Goal: Task Accomplishment & Management: Manage account settings

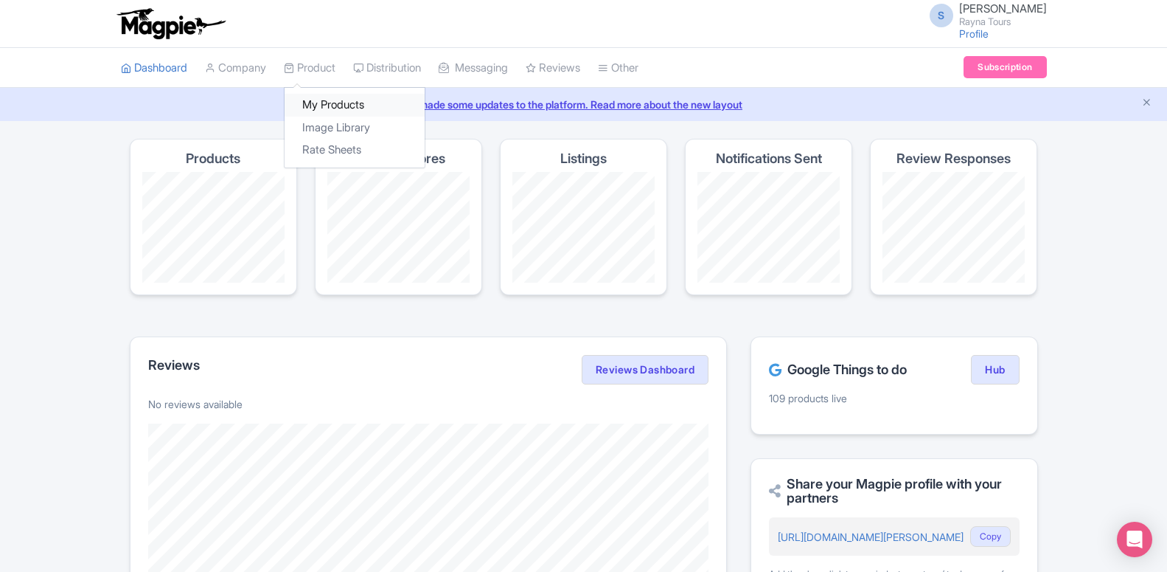
click at [328, 112] on link "My Products" at bounding box center [355, 105] width 140 height 23
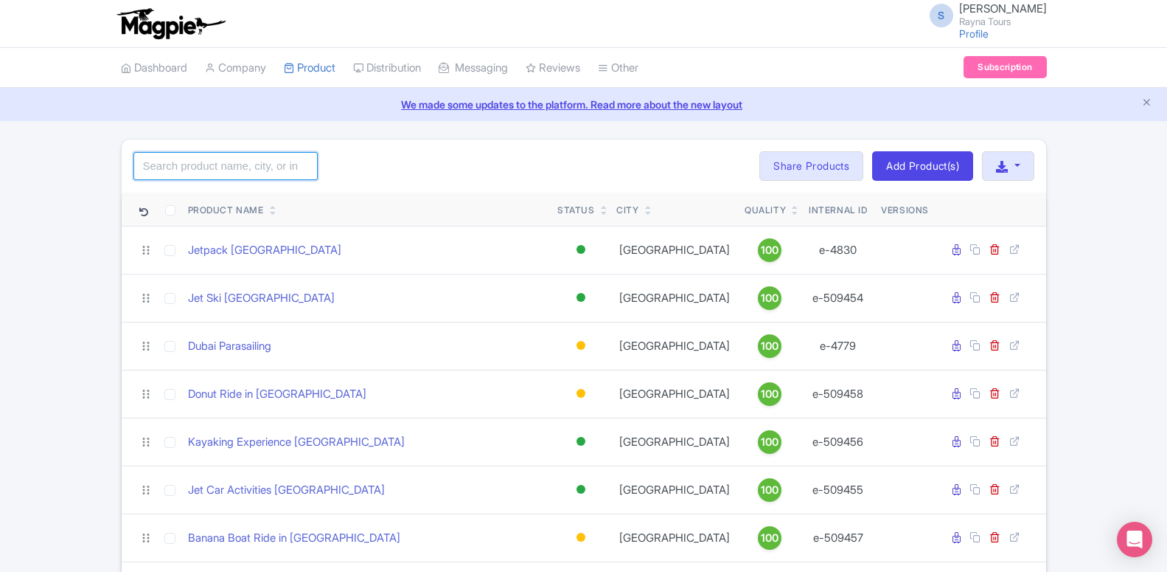
click at [209, 173] on input "search" at bounding box center [225, 166] width 184 height 28
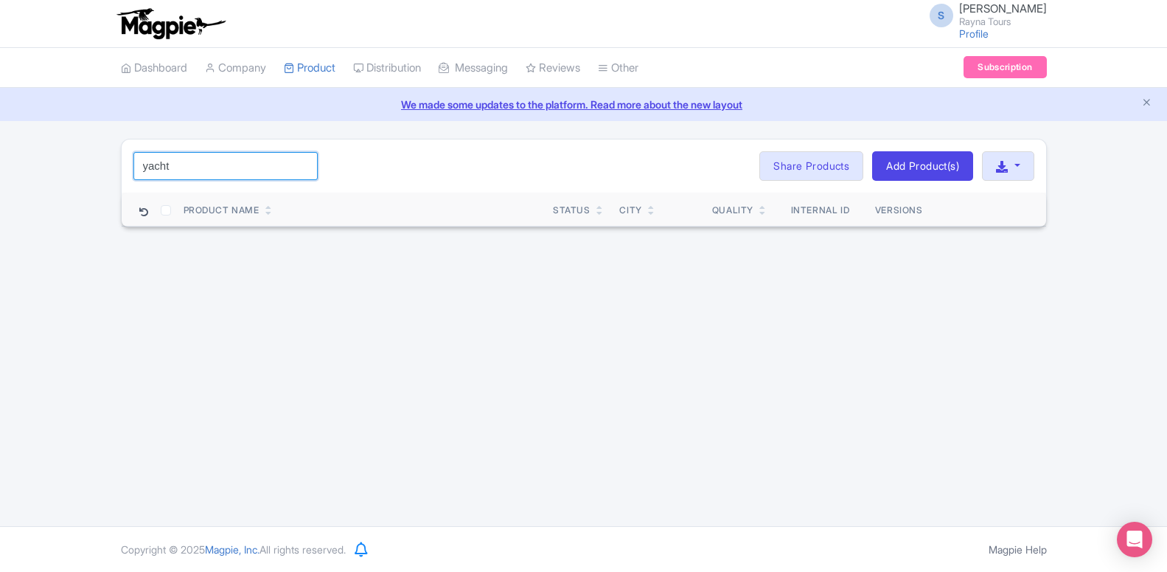
click button "Search" at bounding box center [0, 0] width 0 height 0
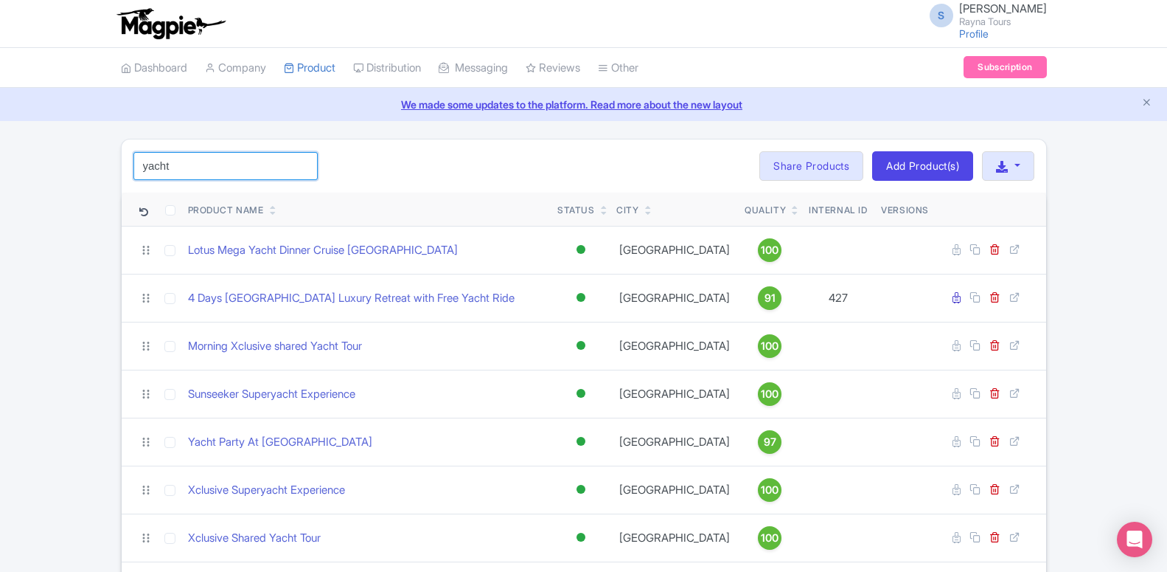
drag, startPoint x: 154, startPoint y: 163, endPoint x: 265, endPoint y: 163, distance: 110.6
click at [265, 163] on input "yacht" at bounding box center [225, 166] width 184 height 28
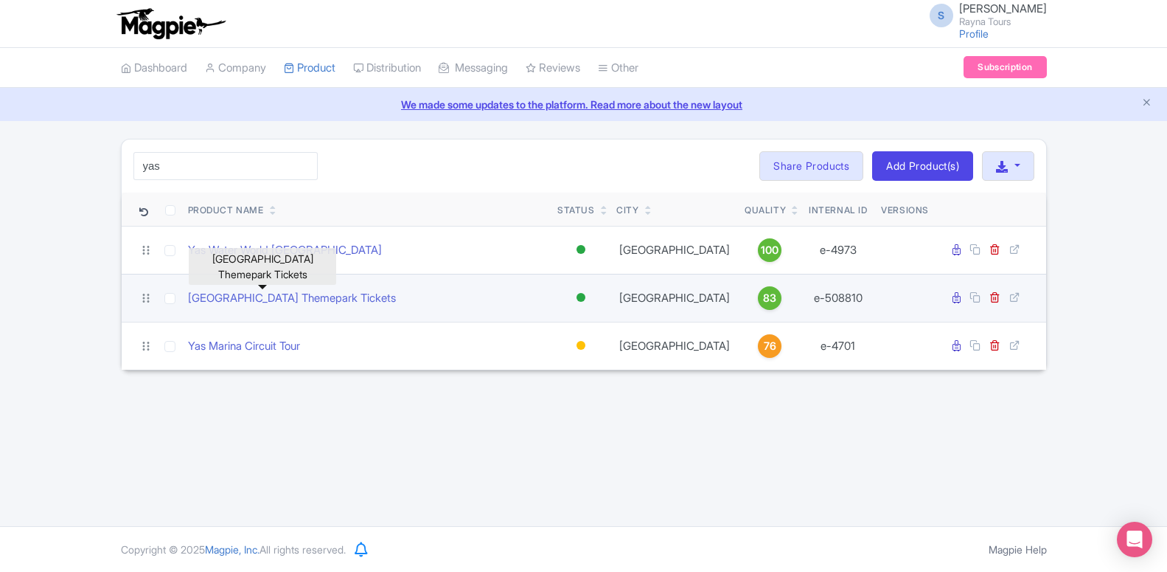
click at [475, 294] on div "[GEOGRAPHIC_DATA] Themepark Tickets" at bounding box center [367, 298] width 358 height 17
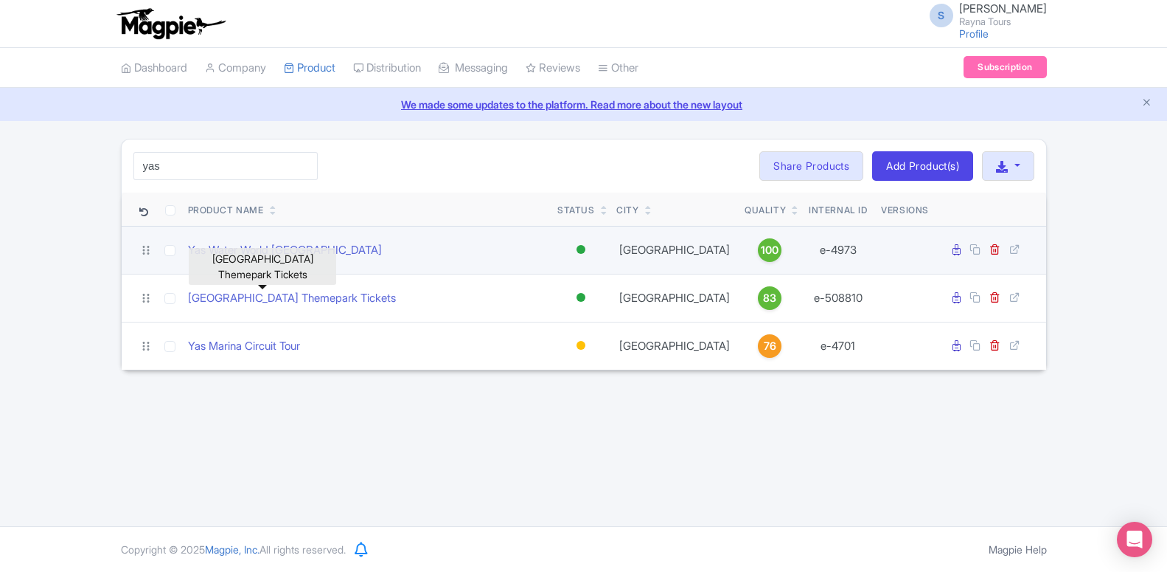
click at [488, 257] on div "Yas Water World [GEOGRAPHIC_DATA]" at bounding box center [367, 250] width 358 height 17
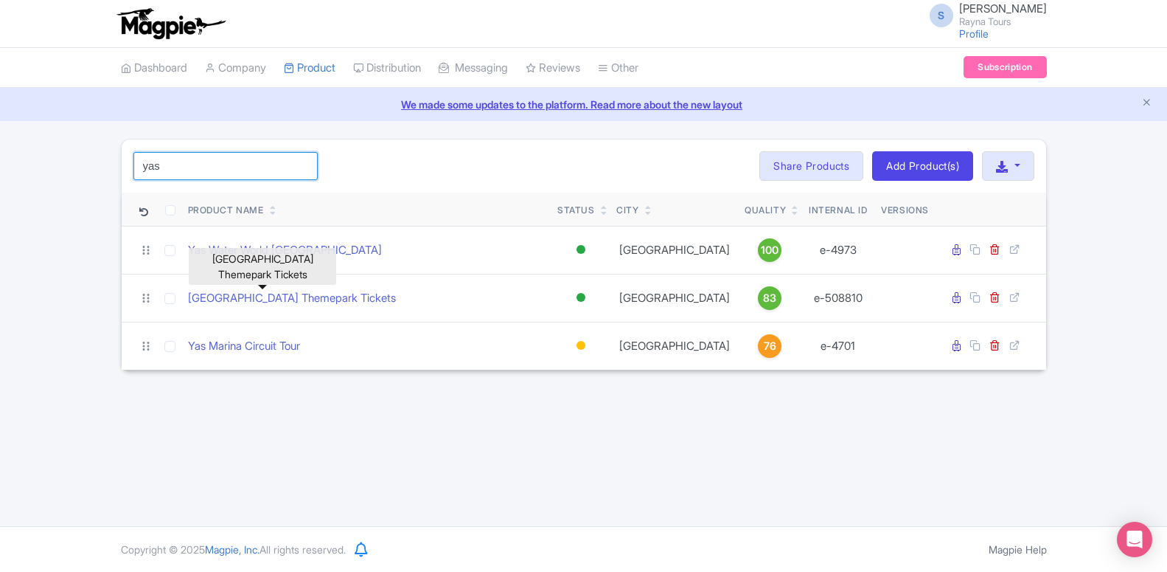
click at [204, 174] on input "yas" at bounding box center [225, 166] width 184 height 28
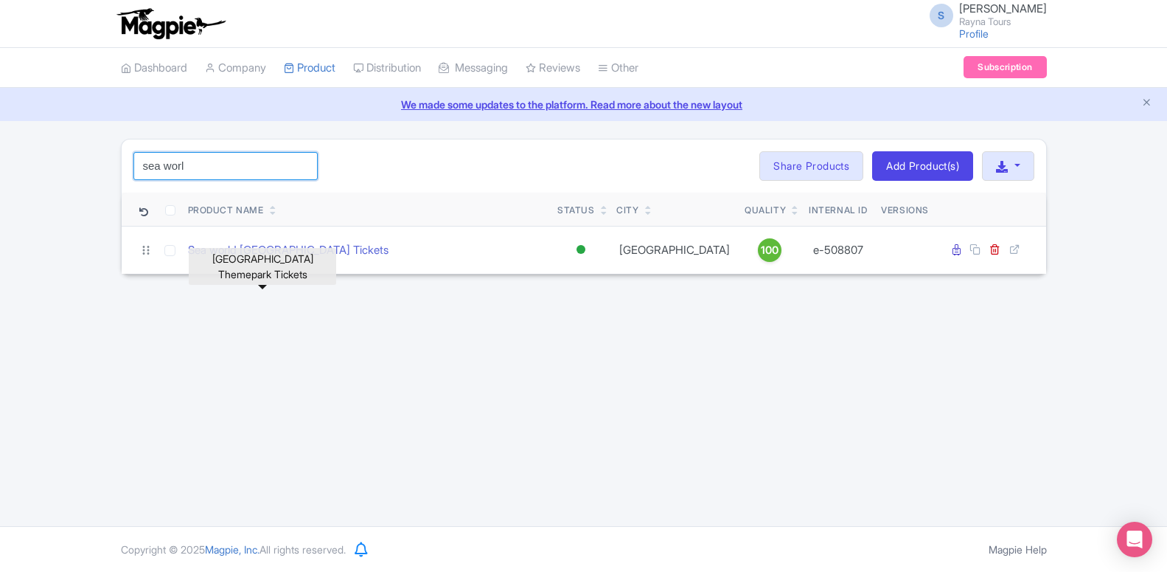
type input "sea worl"
click at [364, 250] on div "Sea world abu dhabi Tickets" at bounding box center [367, 250] width 358 height 17
click at [260, 269] on div "[GEOGRAPHIC_DATA] Themepark Tickets" at bounding box center [263, 266] width 148 height 37
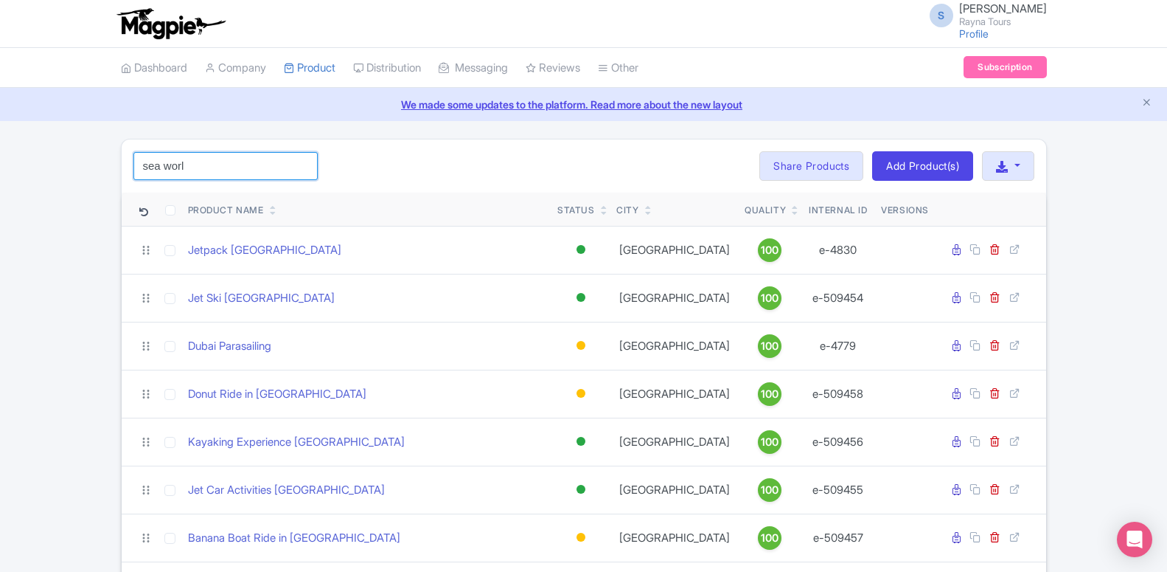
click at [194, 167] on input "sea worl" at bounding box center [225, 166] width 184 height 28
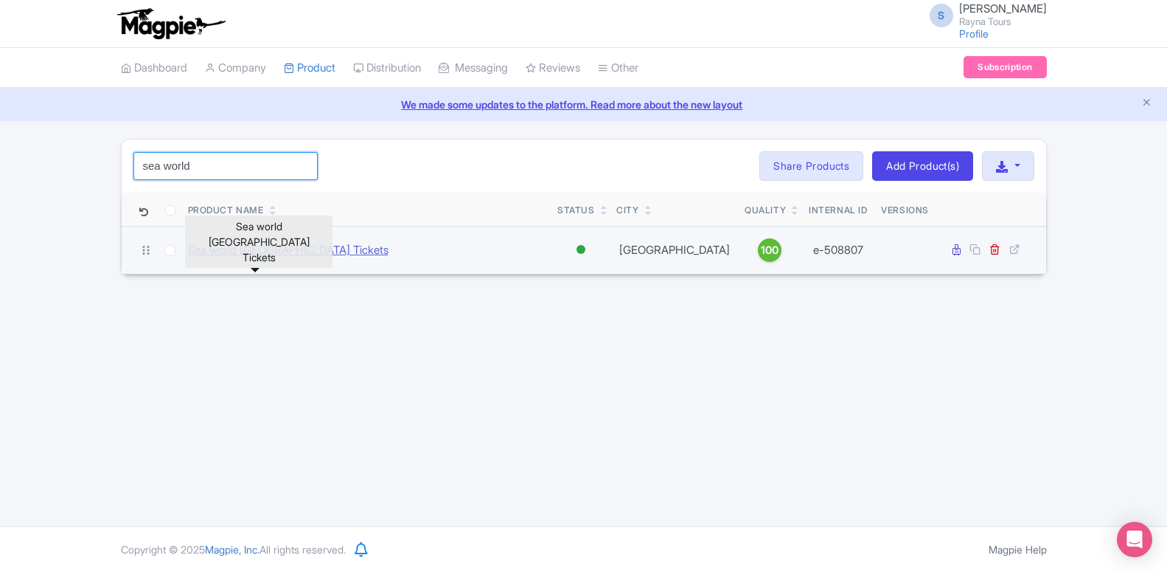
type input "sea world"
click at [264, 251] on link "Sea world abu dhabi Tickets" at bounding box center [288, 250] width 201 height 17
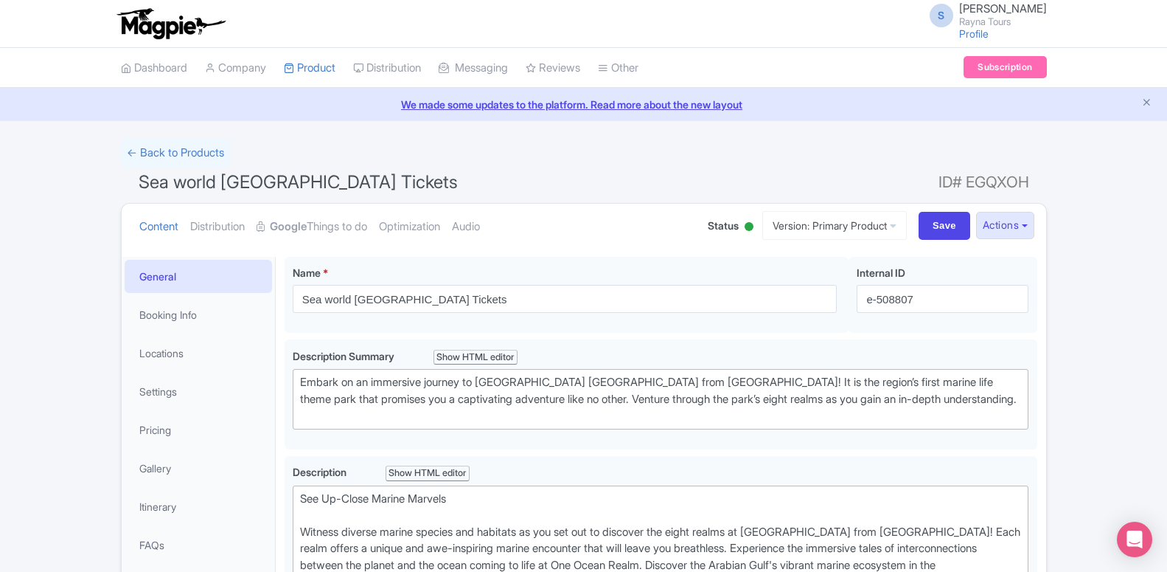
scroll to position [150, 0]
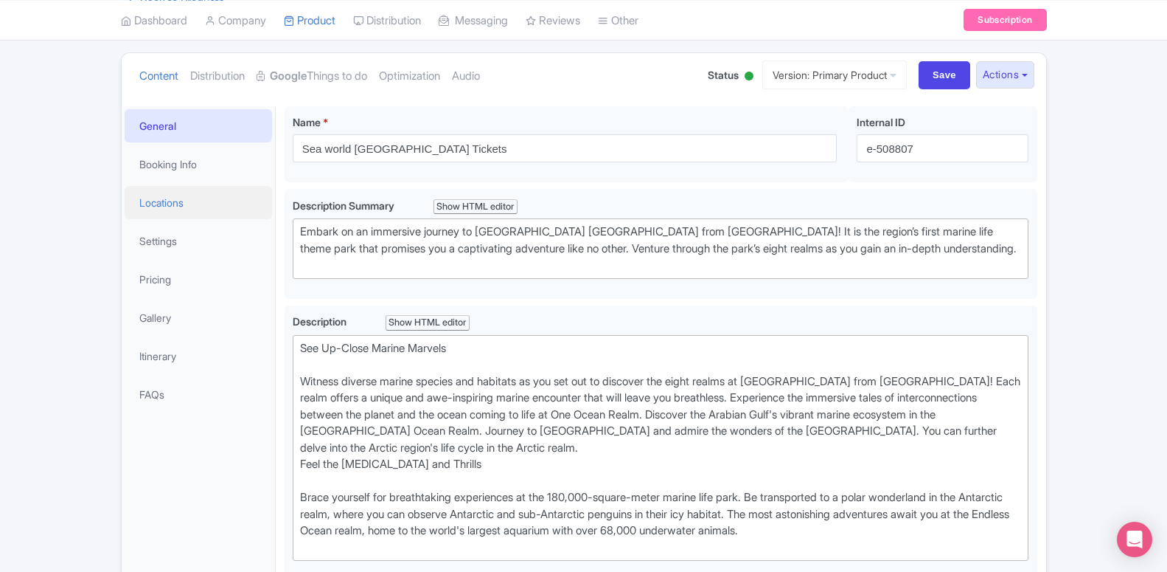
click at [178, 212] on link "Locations" at bounding box center [199, 202] width 148 height 33
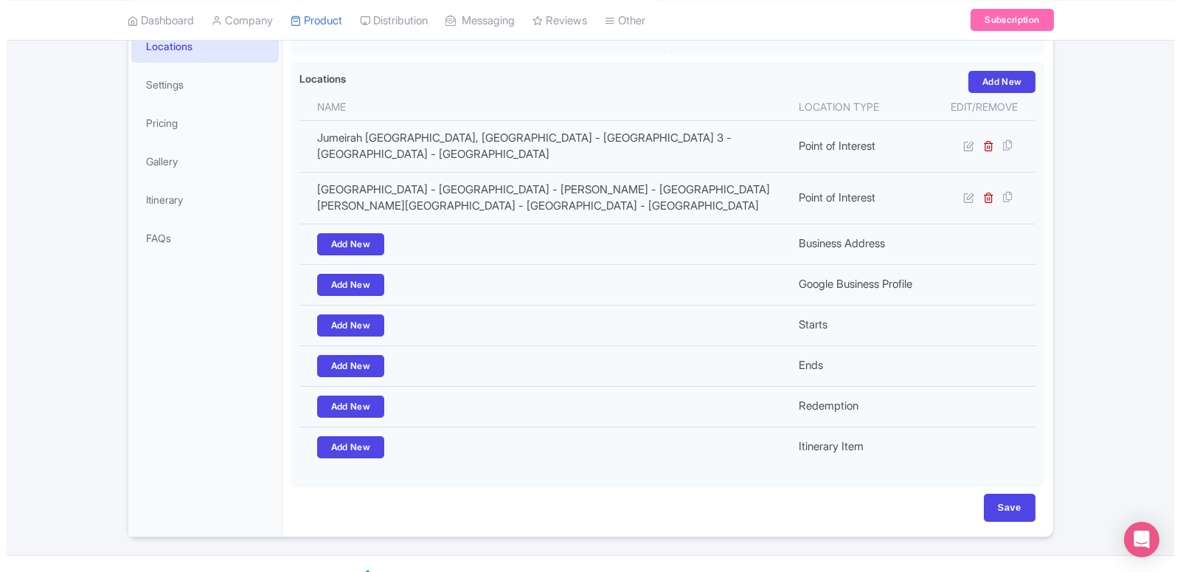
scroll to position [156, 0]
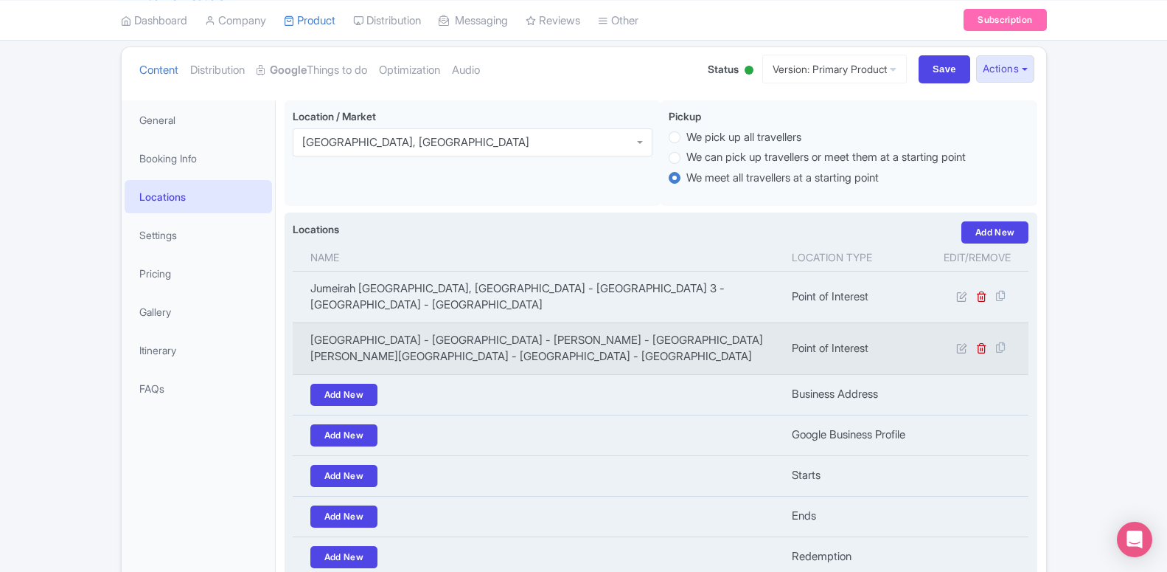
click at [558, 332] on td "Marina Mall - Ring Road - Al Kasir - Al Marina - Abu Dhabi - Abu Dhabi - United…" at bounding box center [538, 348] width 491 height 52
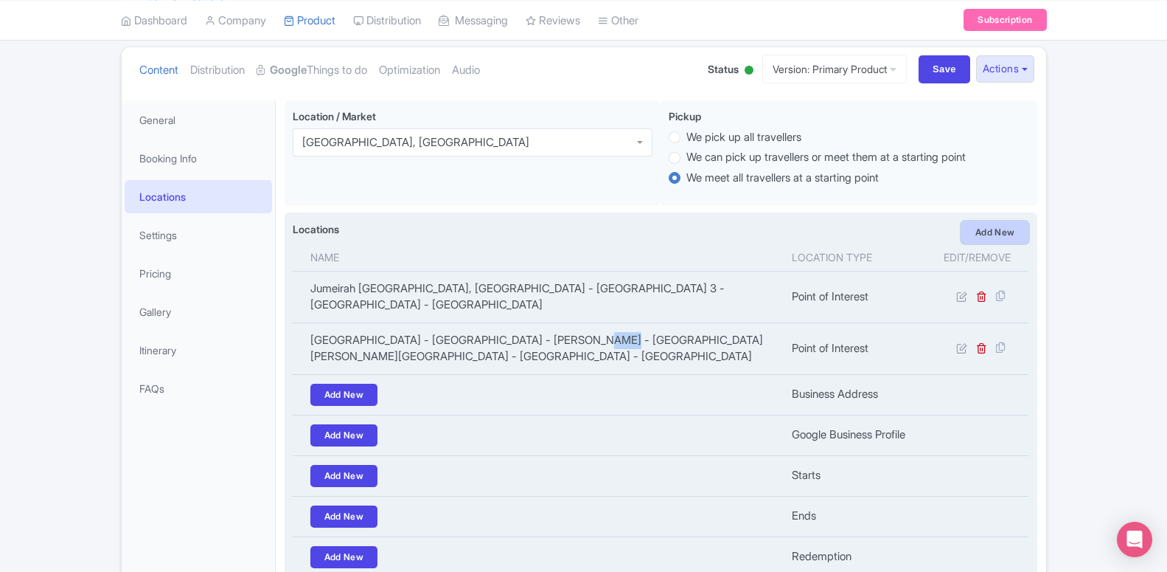
click at [974, 240] on link "Add New" at bounding box center [996, 232] width 68 height 22
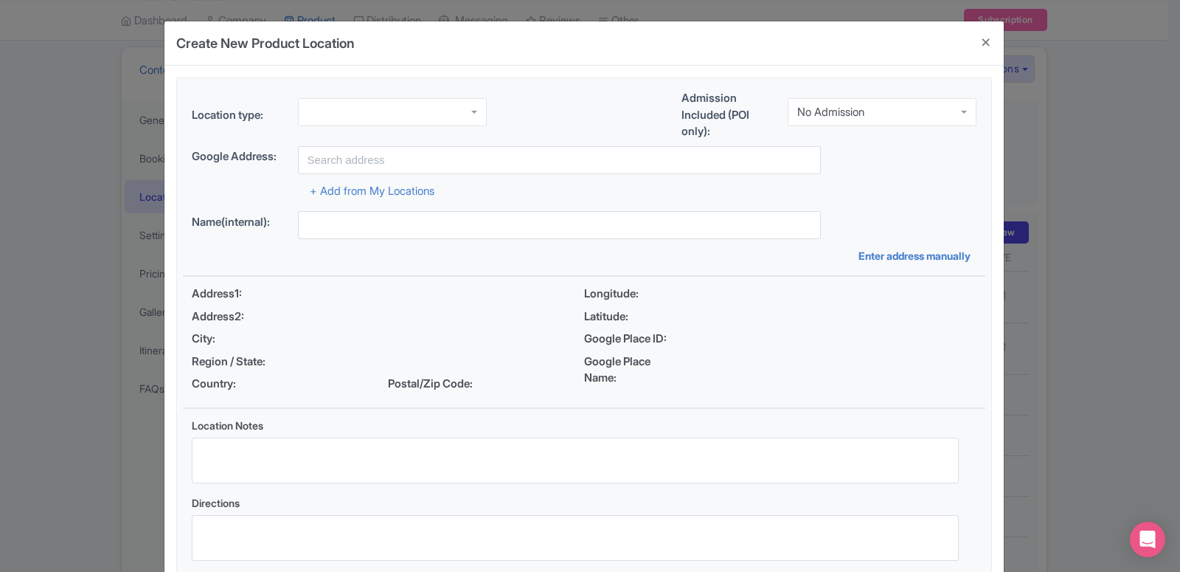
click at [349, 136] on div "Location type:" at bounding box center [339, 118] width 295 height 40
click at [353, 122] on div at bounding box center [392, 112] width 189 height 28
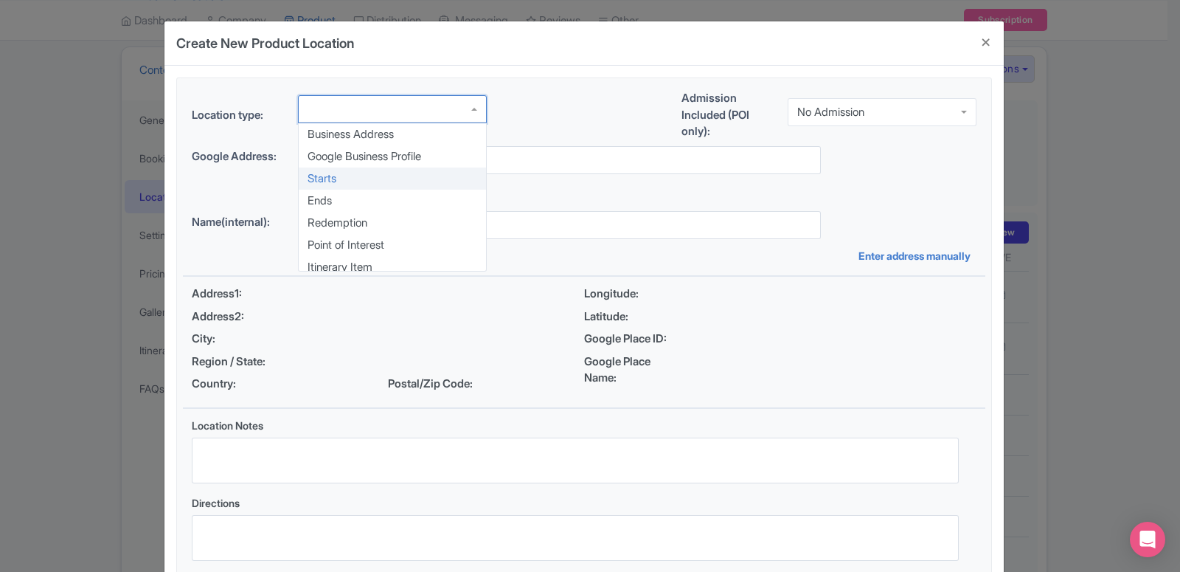
click at [344, 178] on div "Location type: Business Address Google Business Profile Starts Ends Redemption …" at bounding box center [584, 329] width 802 height 503
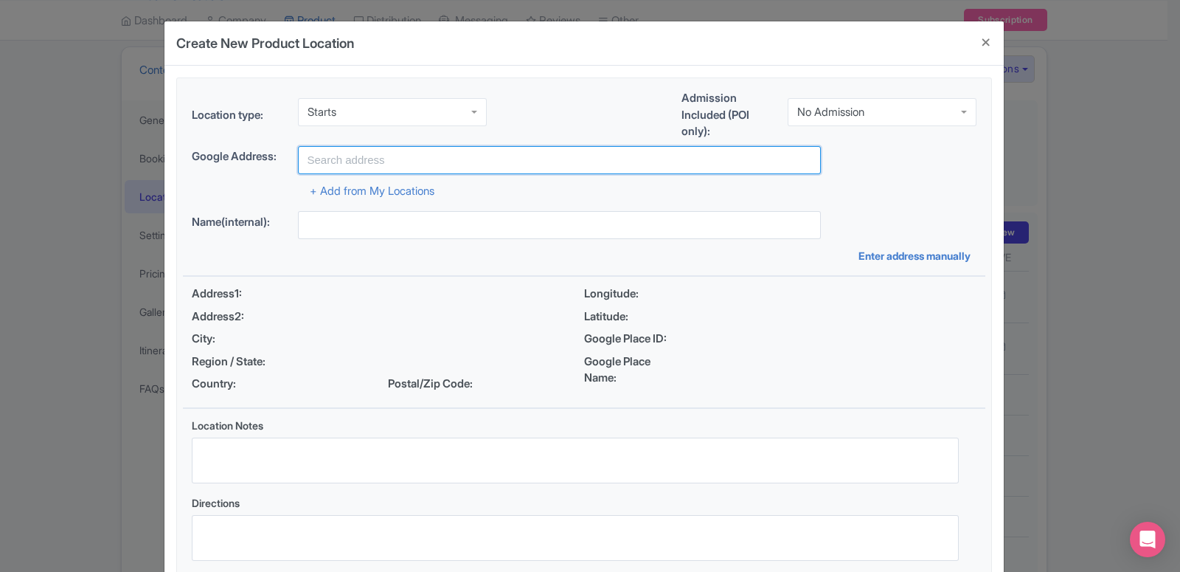
click at [347, 163] on input "text" at bounding box center [559, 160] width 523 height 28
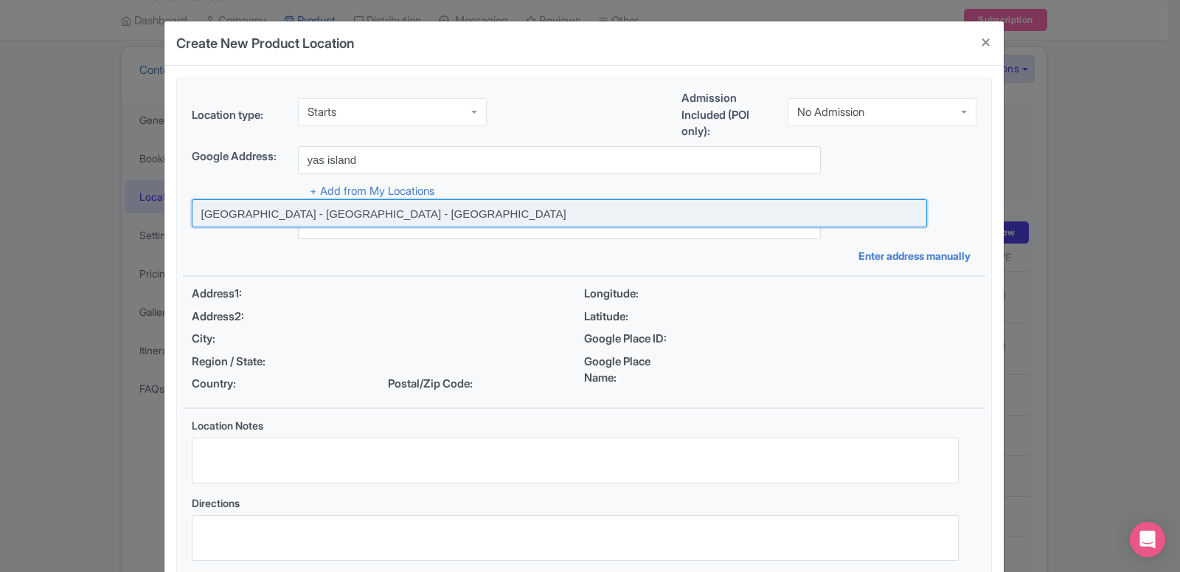
click at [311, 225] on input at bounding box center [559, 213] width 735 height 28
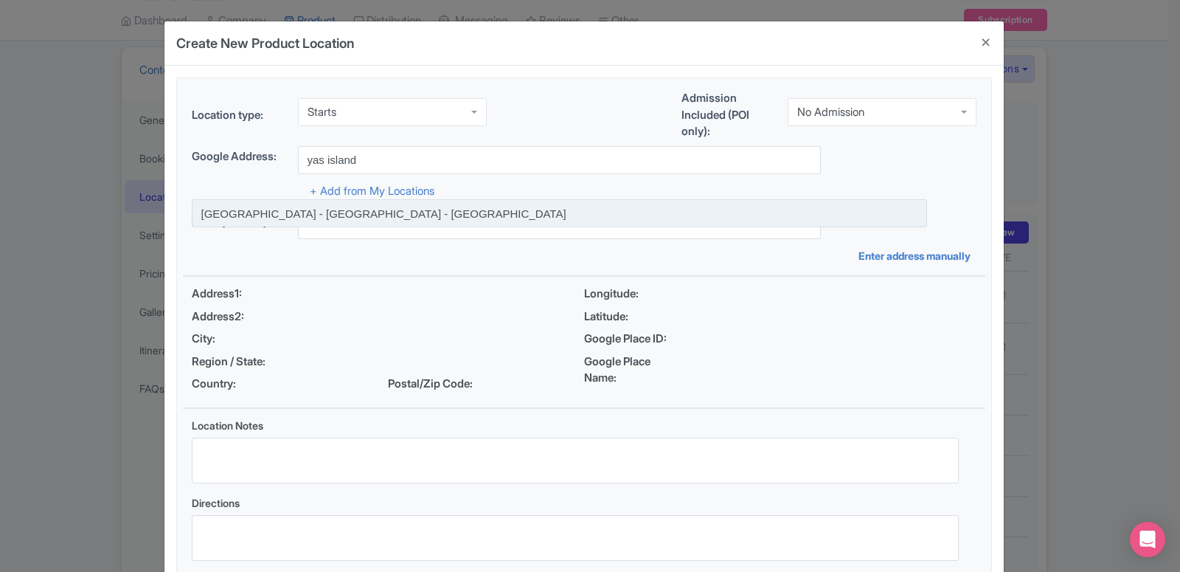
type input "[GEOGRAPHIC_DATA] - [GEOGRAPHIC_DATA] - [GEOGRAPHIC_DATA]"
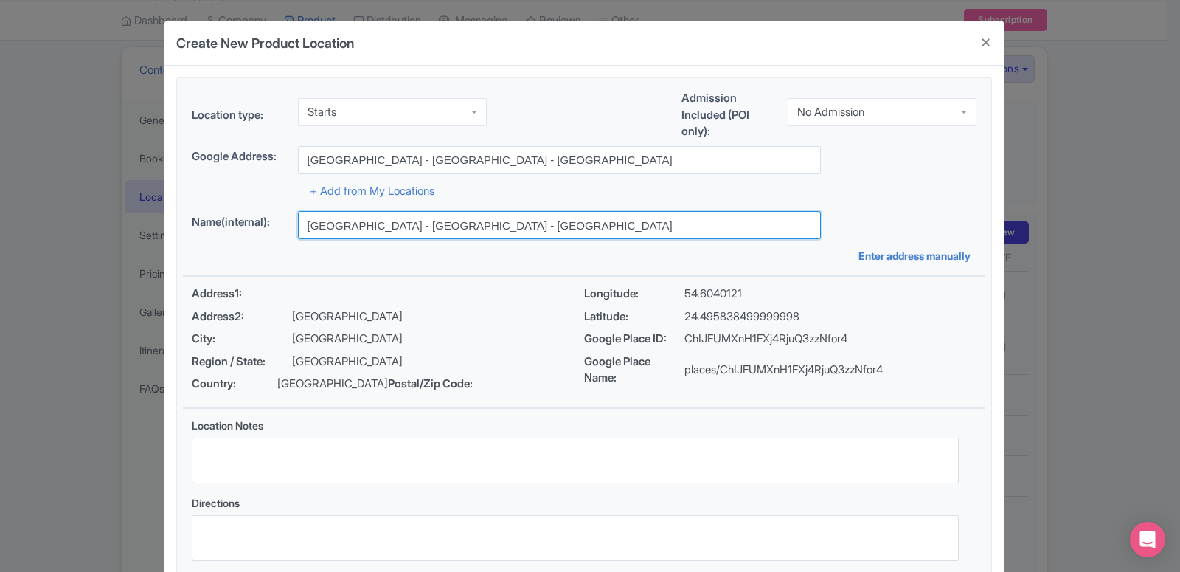
click at [369, 228] on input "[GEOGRAPHIC_DATA] - [GEOGRAPHIC_DATA] - [GEOGRAPHIC_DATA]" at bounding box center [559, 225] width 523 height 28
click at [369, 225] on input "[GEOGRAPHIC_DATA] - [GEOGRAPHIC_DATA] - [GEOGRAPHIC_DATA]" at bounding box center [559, 225] width 523 height 28
type input "Yas Island - Au Dhabi - United Arab Emirates"
click at [369, 225] on input "Yas Island - Au Dhabi - United Arab Emirates" at bounding box center [559, 225] width 523 height 28
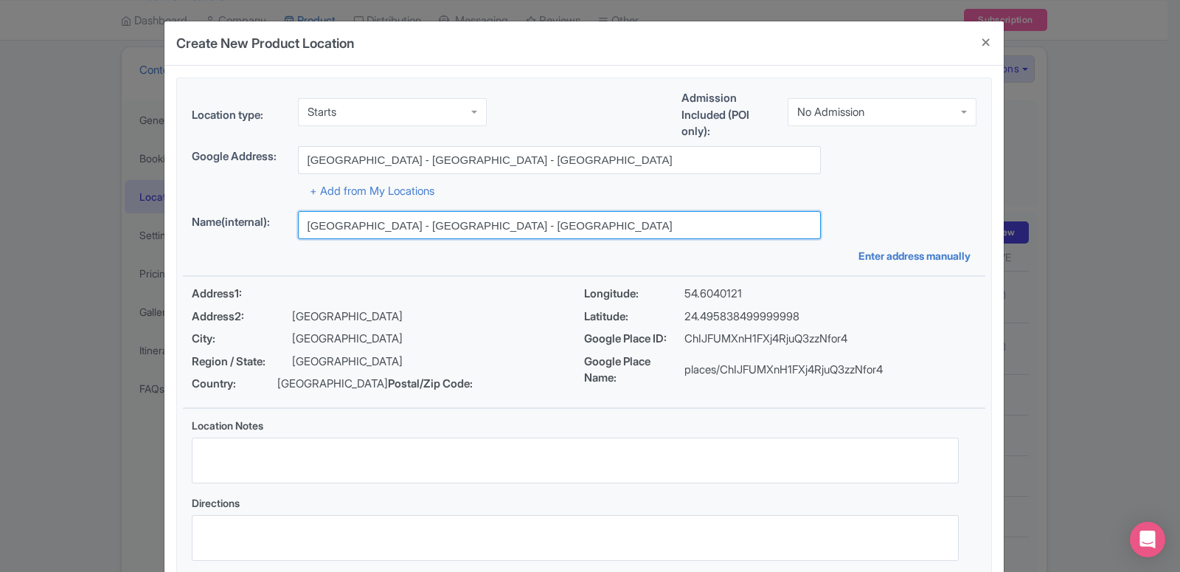
click at [369, 225] on input "Yas Island - Au Dhabi - United Arab Emirates" at bounding box center [559, 225] width 523 height 28
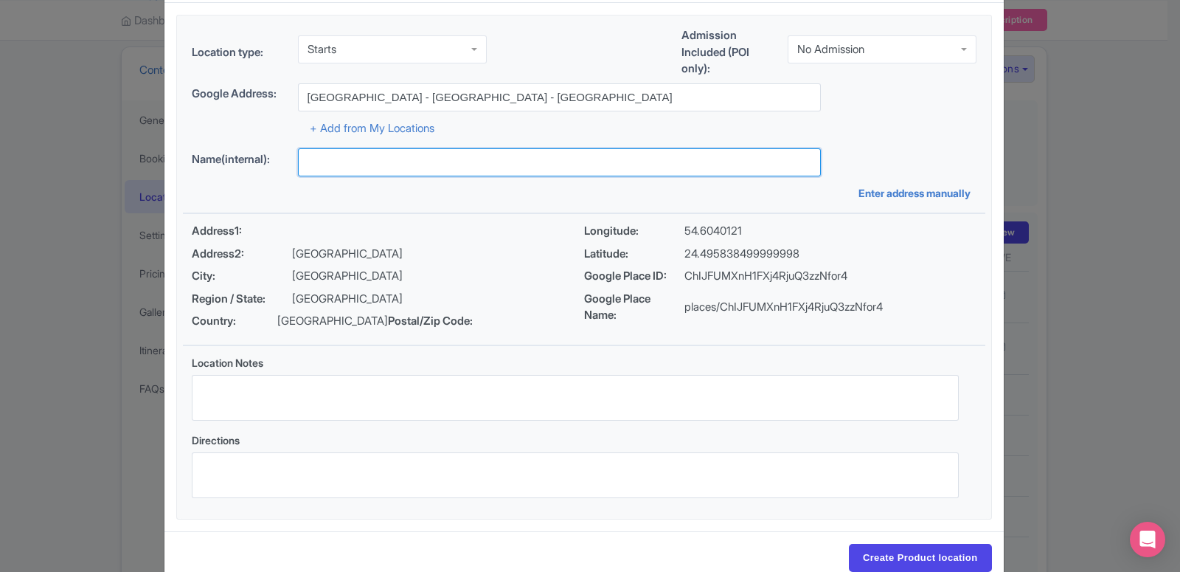
scroll to position [114, 0]
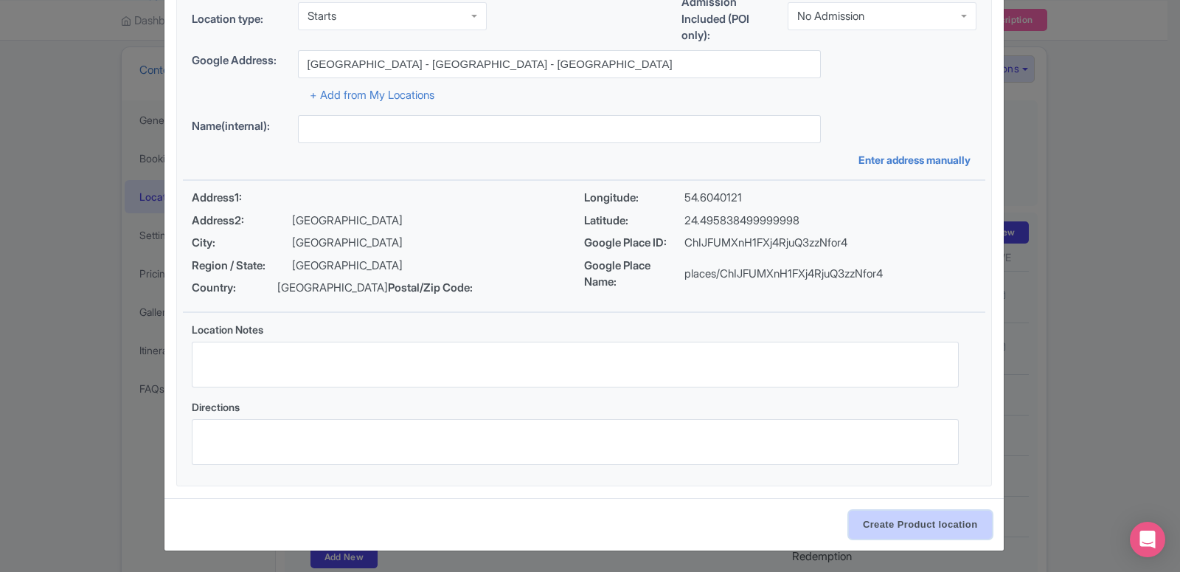
click at [888, 516] on input "Create Product location" at bounding box center [920, 524] width 143 height 28
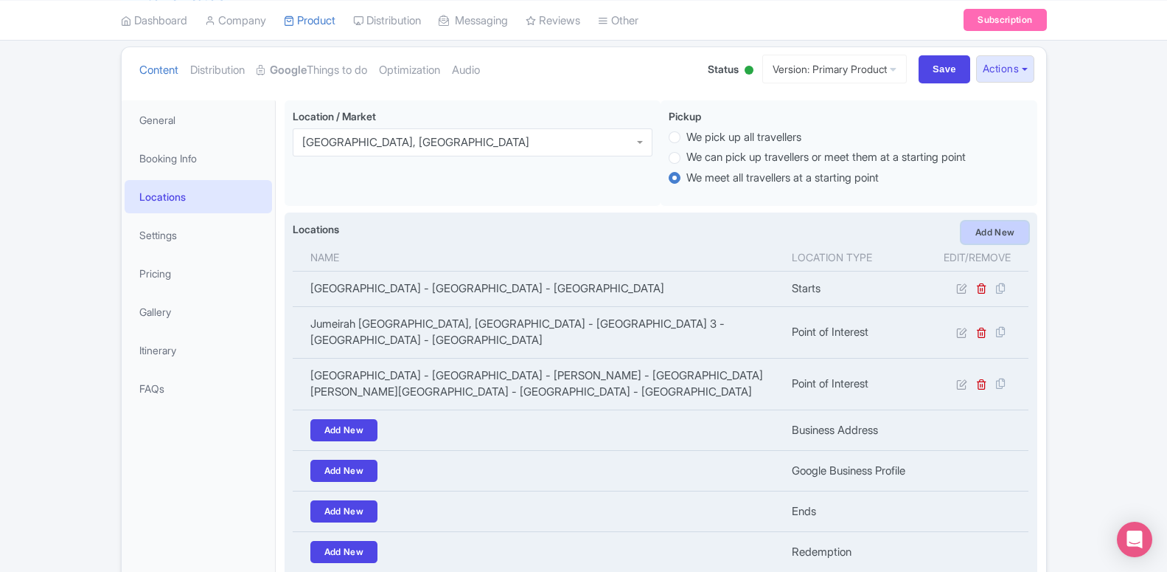
click at [990, 230] on link "Add New" at bounding box center [996, 232] width 68 height 22
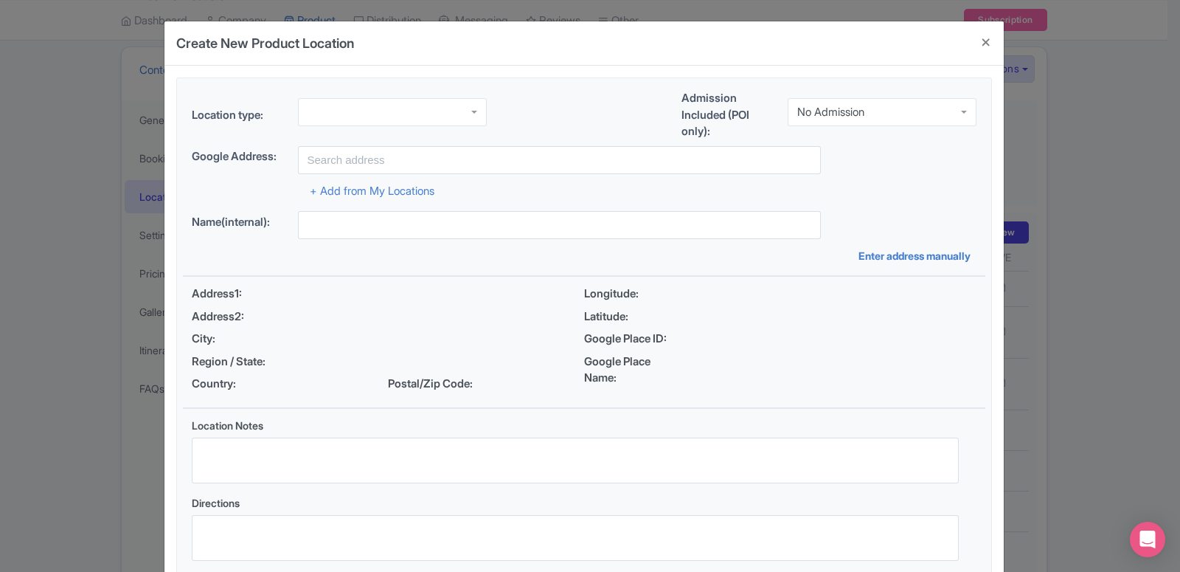
click at [428, 125] on div at bounding box center [392, 112] width 189 height 28
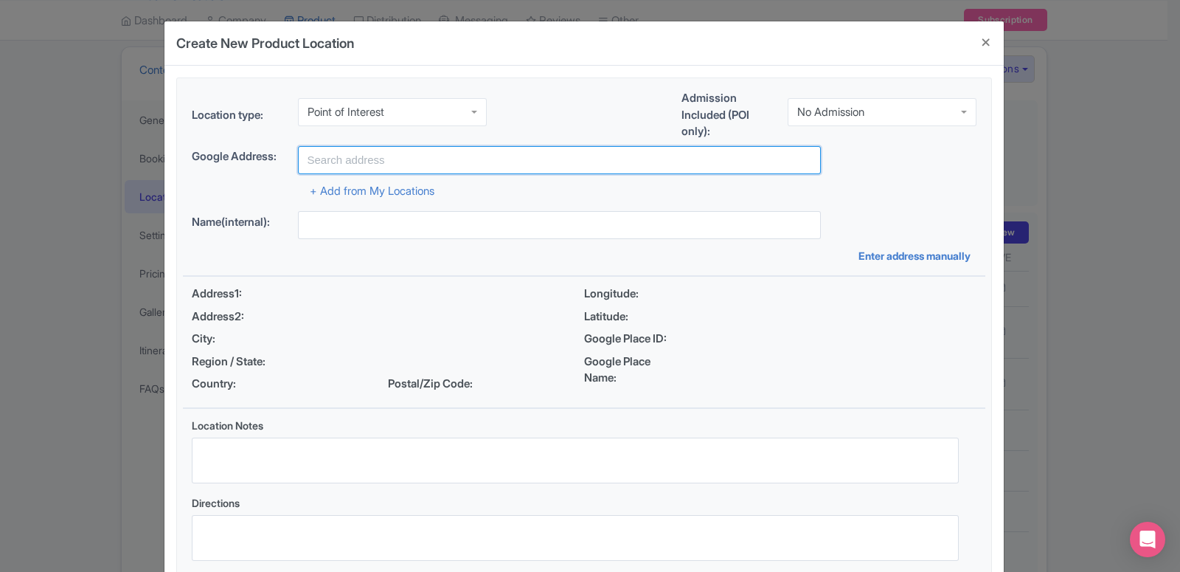
click at [395, 162] on input "text" at bounding box center [559, 160] width 523 height 28
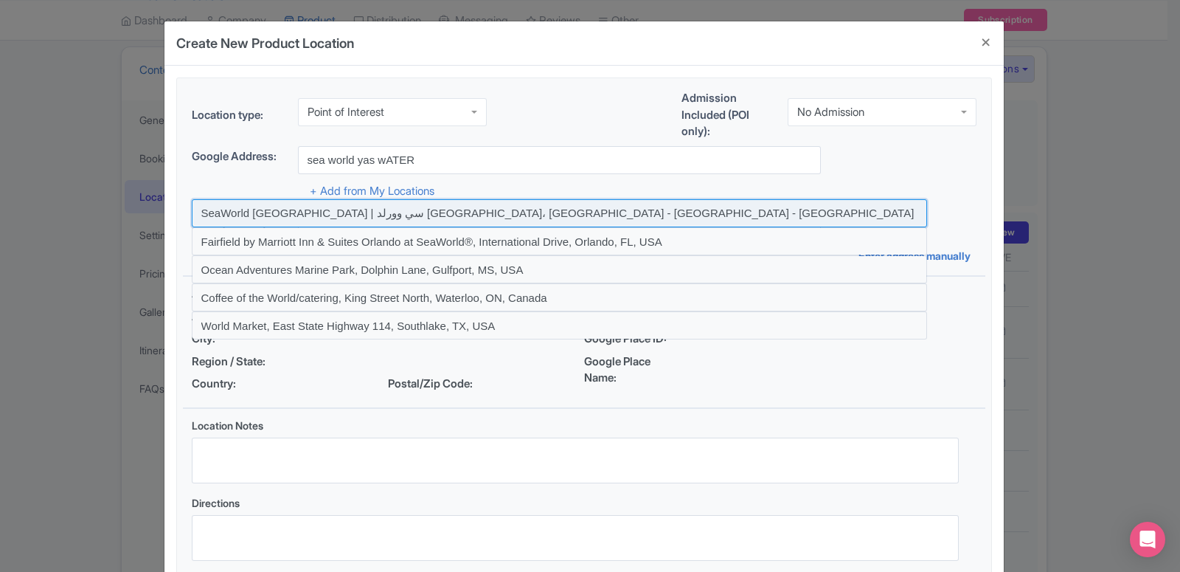
click at [282, 211] on input at bounding box center [559, 213] width 735 height 28
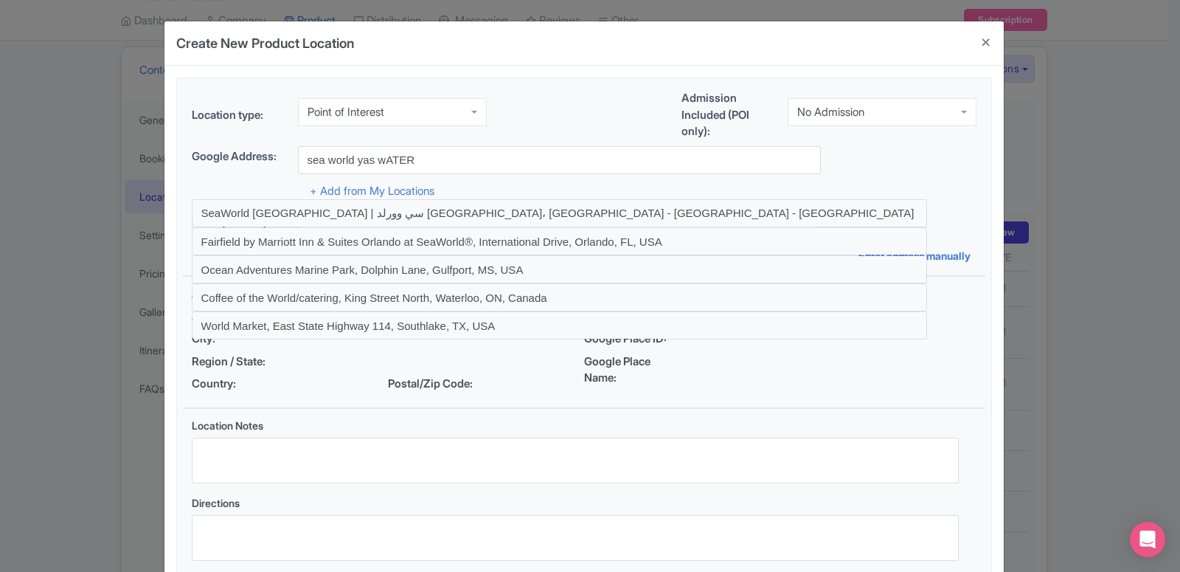
type input "SeaWorld Abu Dhabi | سي وورلد جزيرة ياس، أبوظ - Yas Island - Abu Dhabi - United…"
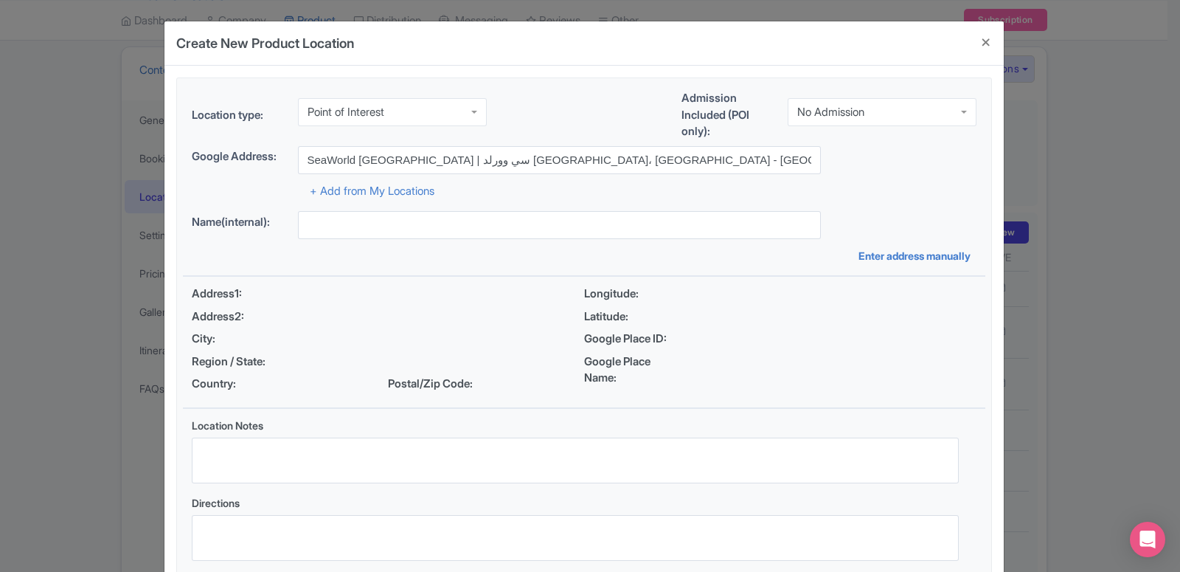
type input "SeaWorld Abu Dhabi | سي وورلد جزيرة ياس، أبوظ - Yas Island - Abu Dhabi - United…"
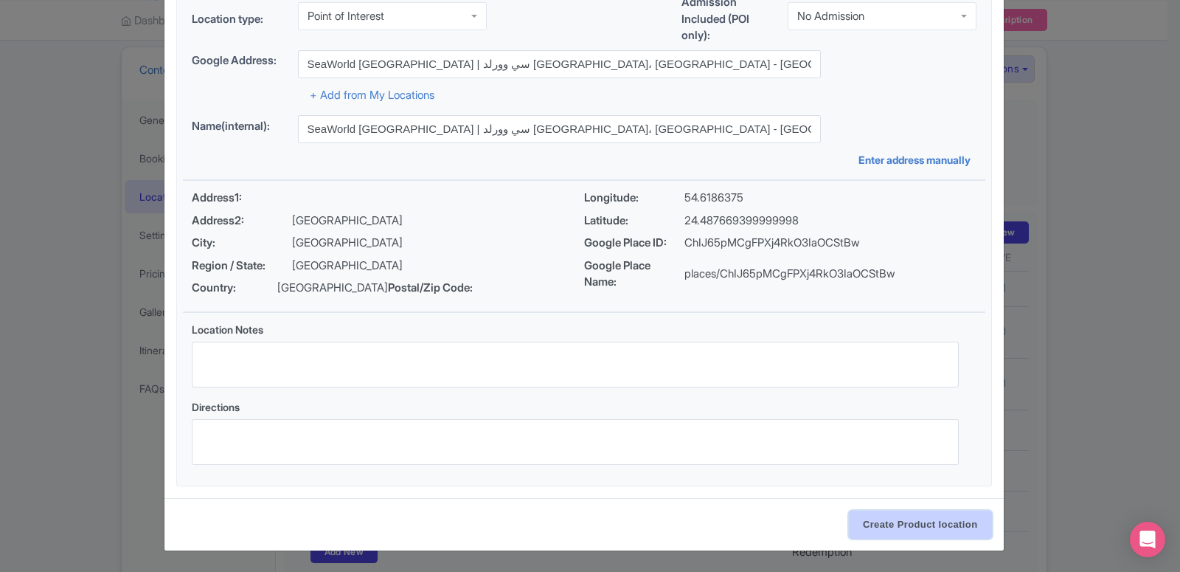
click at [861, 527] on input "Create Product location" at bounding box center [920, 524] width 143 height 28
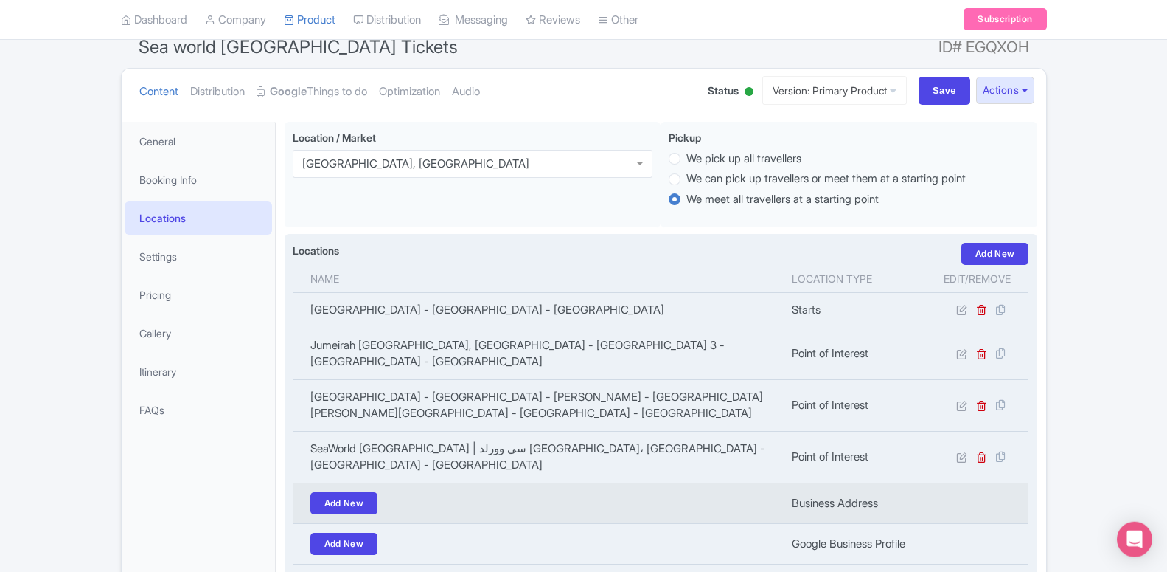
scroll to position [134, 0]
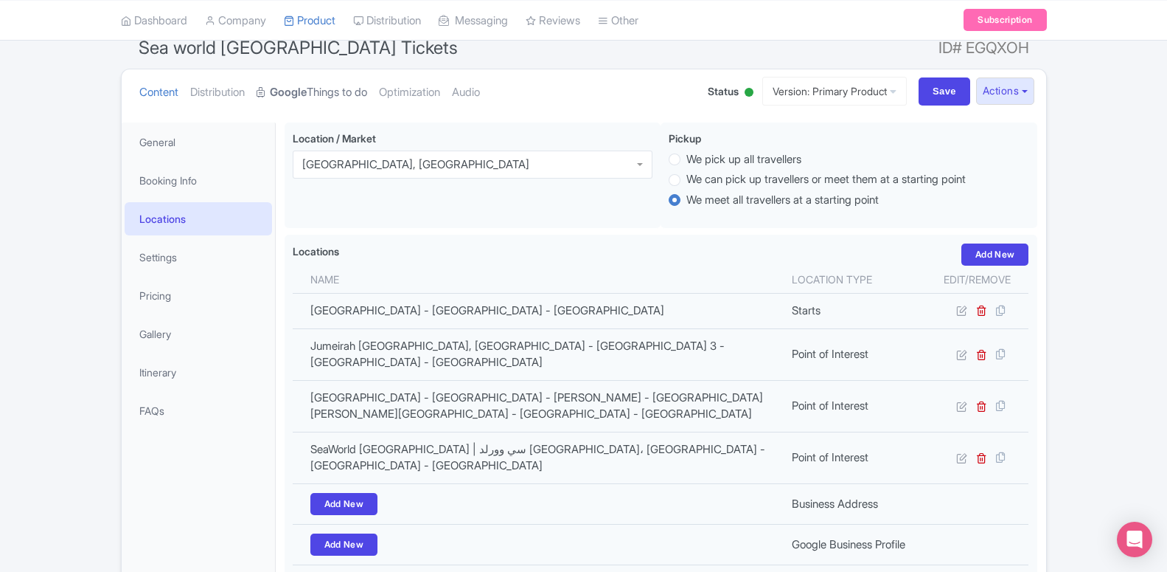
click at [296, 91] on strong "Google" at bounding box center [288, 92] width 37 height 17
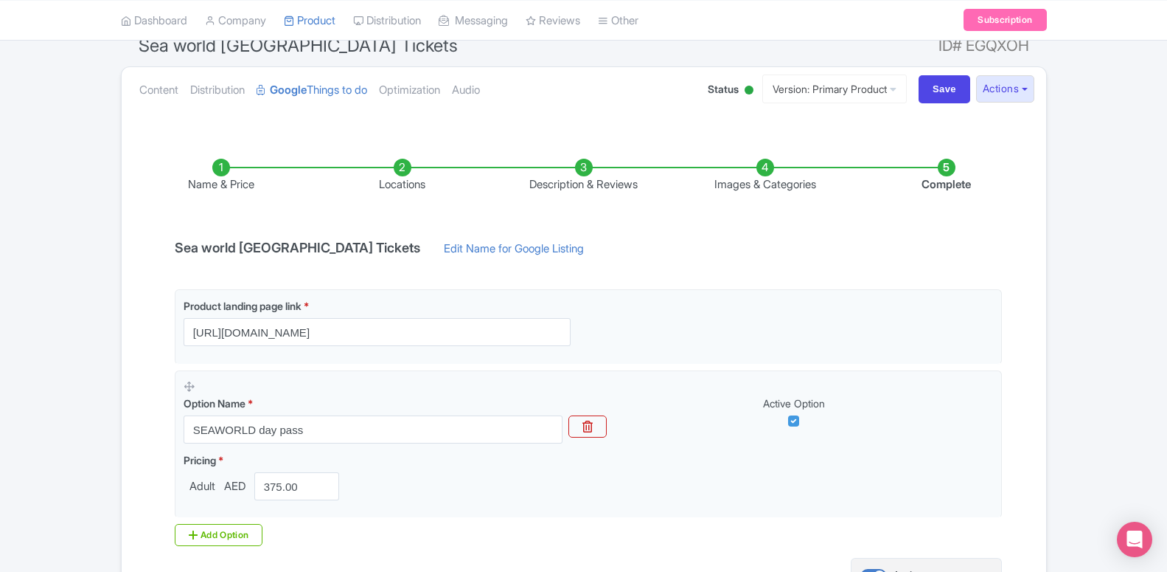
scroll to position [61, 0]
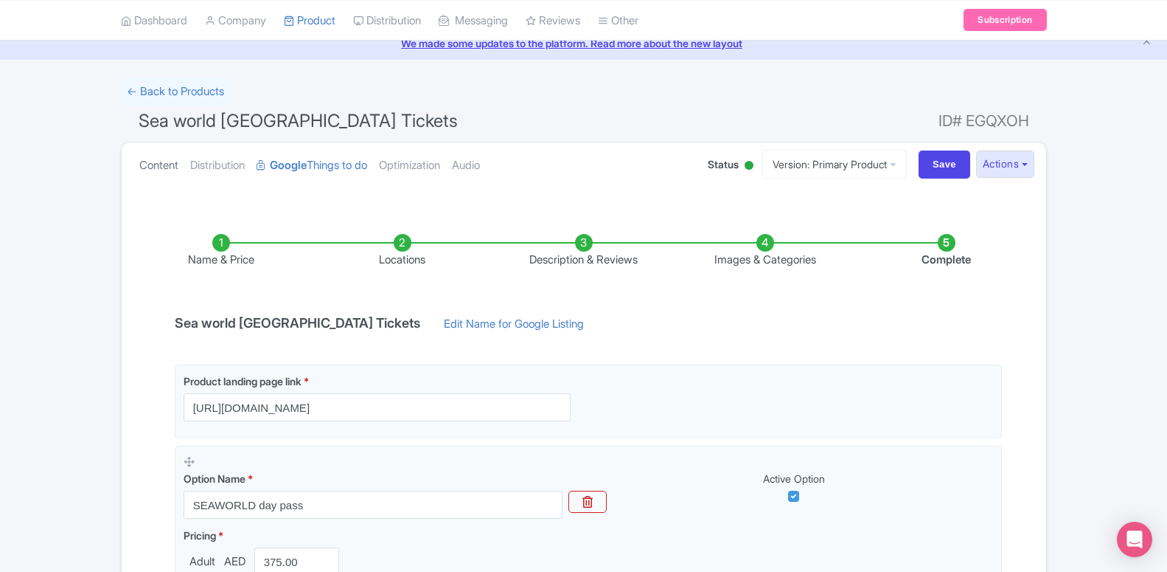
click at [152, 169] on link "Content" at bounding box center [158, 165] width 39 height 46
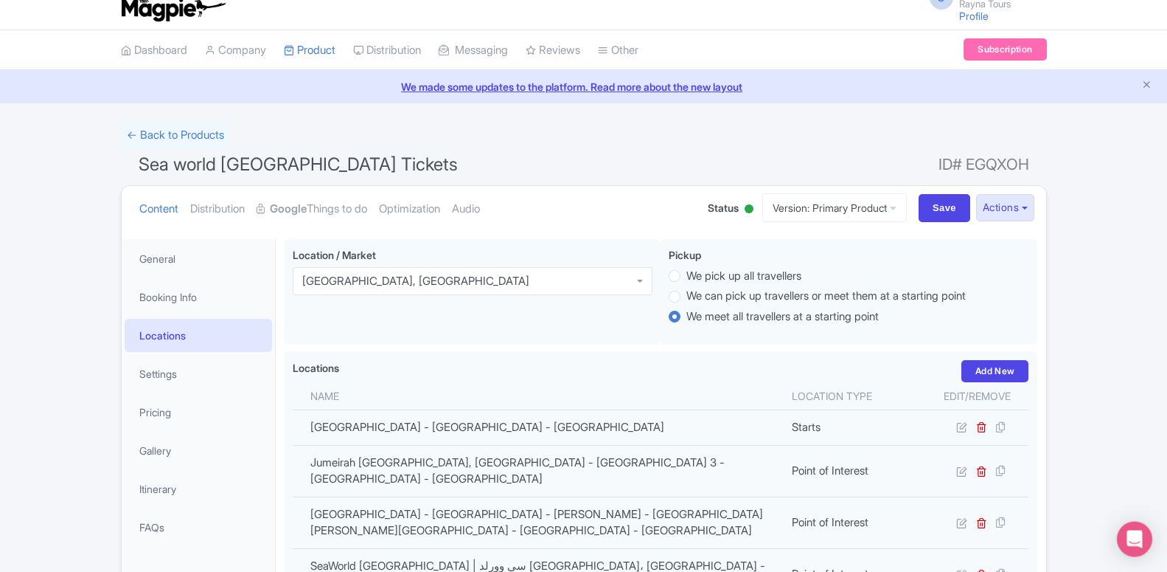
scroll to position [0, 0]
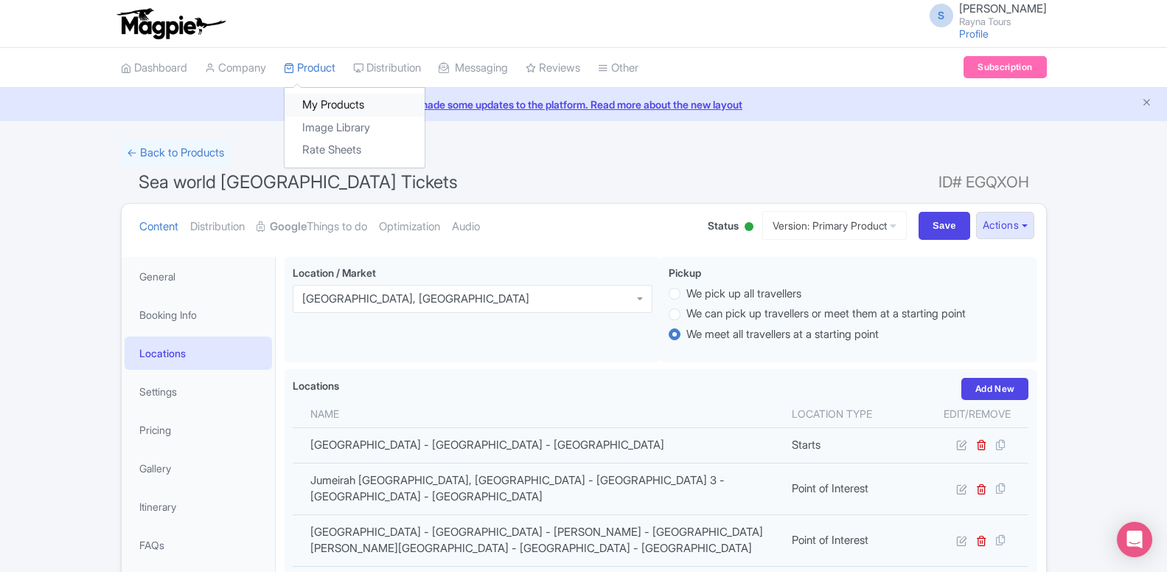
click at [325, 104] on link "My Products" at bounding box center [355, 105] width 140 height 23
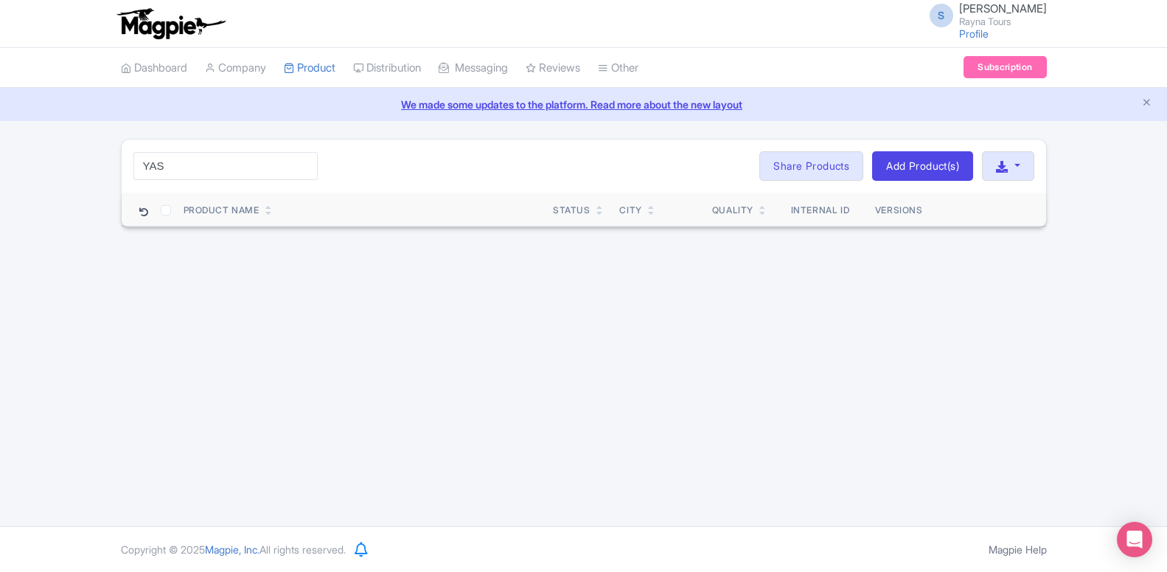
type input "YAS"
click button "Search" at bounding box center [0, 0] width 0 height 0
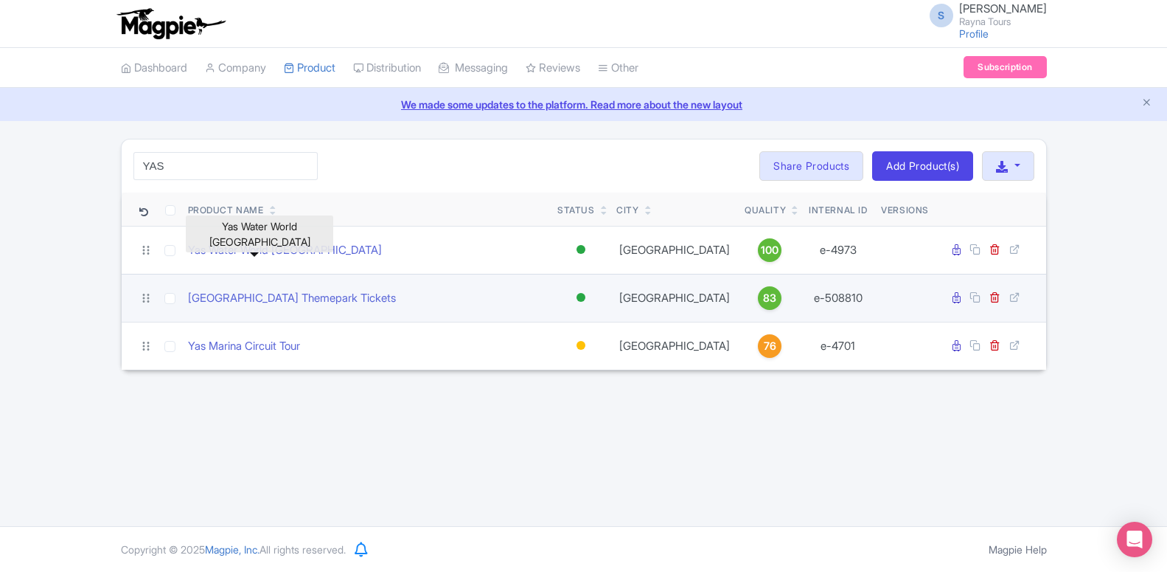
click at [257, 311] on td "[GEOGRAPHIC_DATA] Themepark Tickets" at bounding box center [367, 298] width 370 height 48
click at [281, 307] on td "[GEOGRAPHIC_DATA] Themepark Tickets" at bounding box center [367, 298] width 370 height 48
click at [282, 303] on link "[GEOGRAPHIC_DATA] Themepark Tickets" at bounding box center [292, 298] width 208 height 17
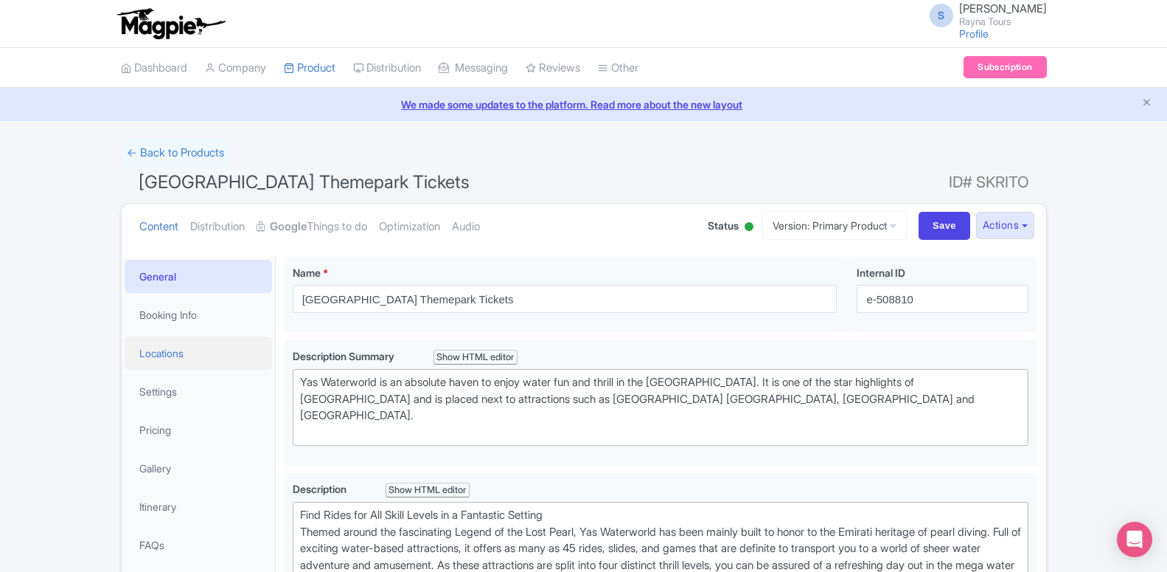
click at [190, 350] on link "Locations" at bounding box center [199, 352] width 148 height 33
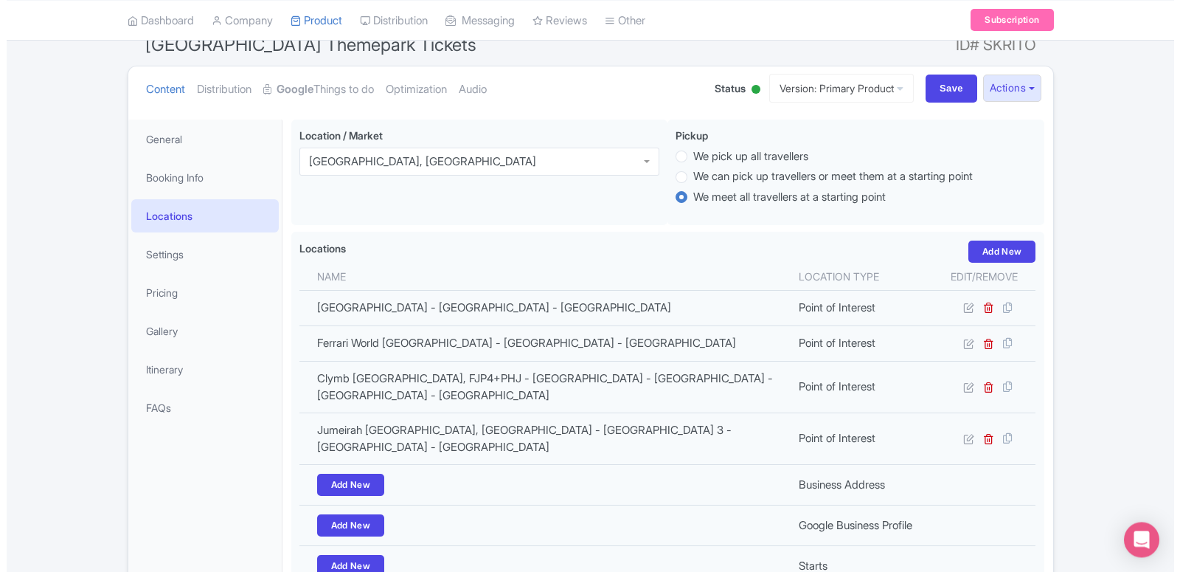
scroll to position [150, 0]
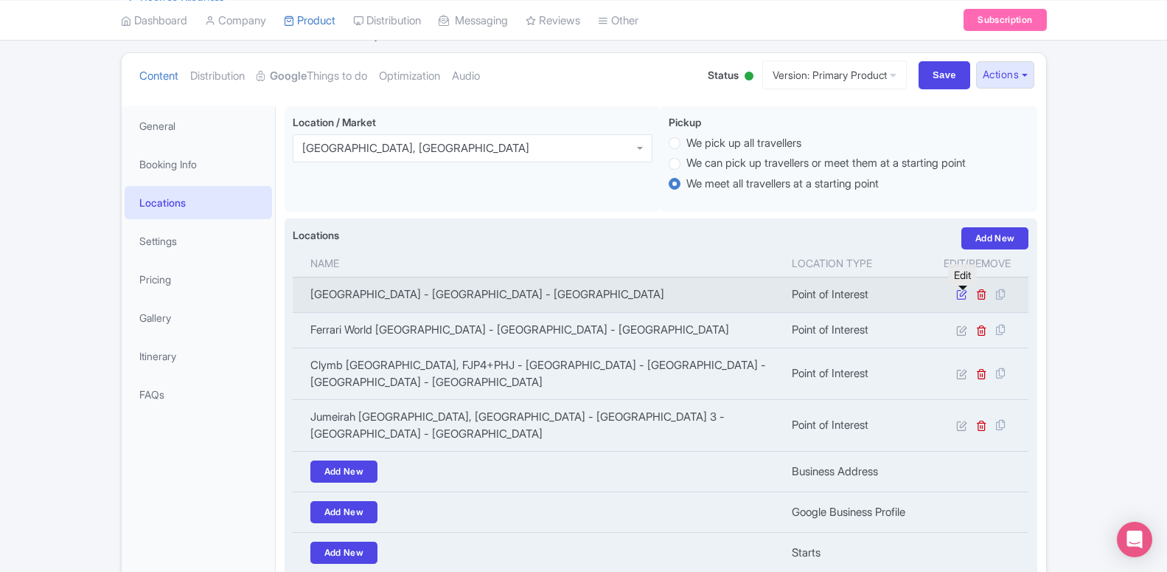
click at [962, 297] on icon at bounding box center [962, 293] width 11 height 11
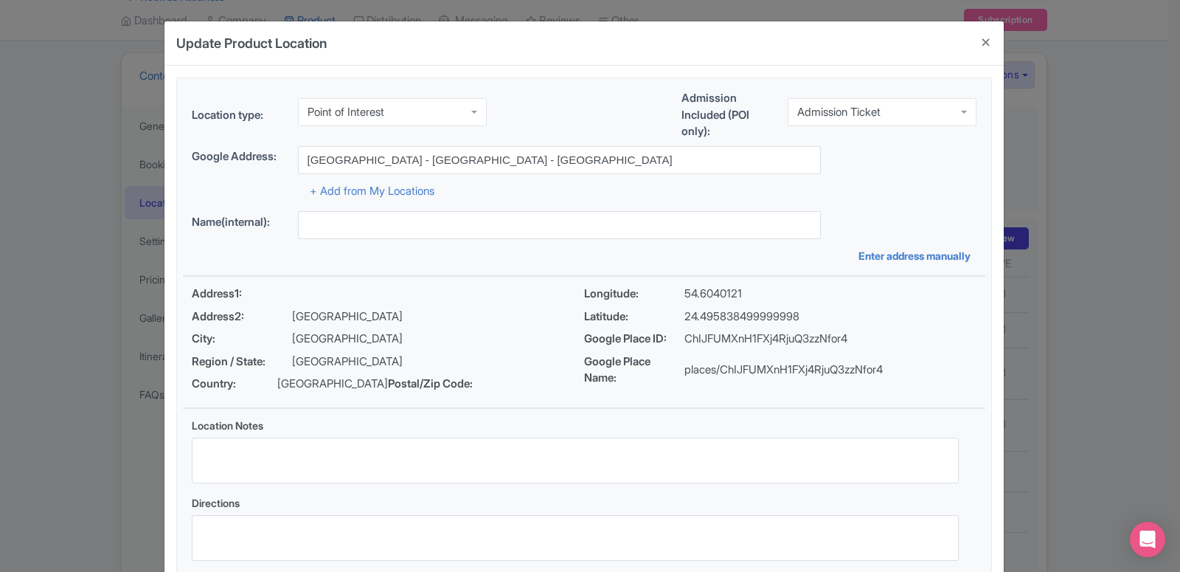
click at [351, 100] on div "Point of Interest" at bounding box center [392, 112] width 189 height 28
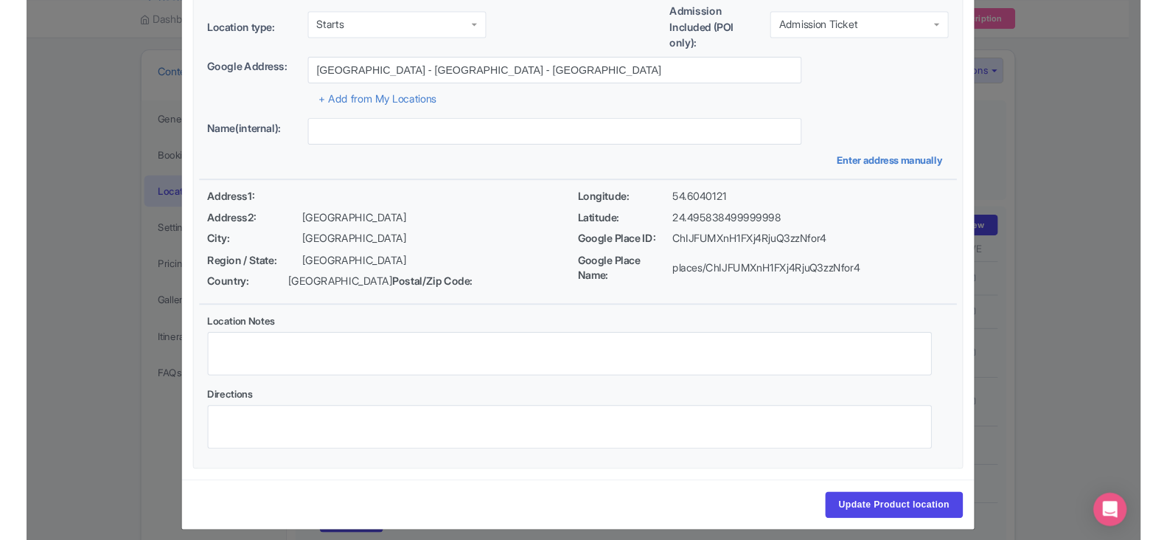
scroll to position [114, 0]
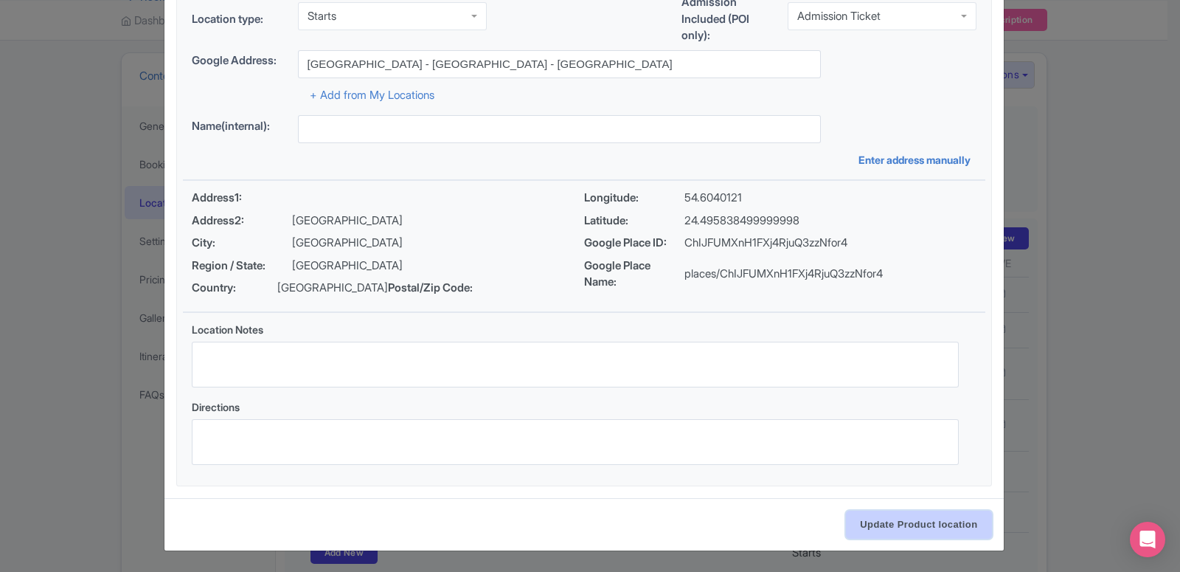
click at [909, 532] on input "Update Product location" at bounding box center [918, 524] width 145 height 28
